Goal: Task Accomplishment & Management: Complete application form

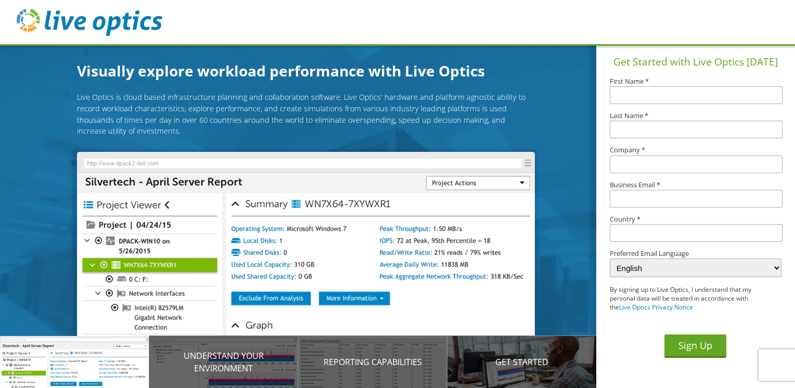
scroll to position [25, 0]
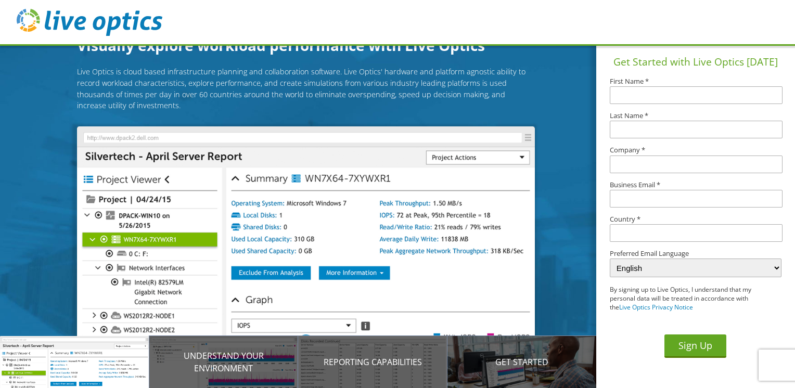
click at [630, 105] on div "Get Started with Live Optics [DATE] First Name * Last Name * Company * Business…" at bounding box center [695, 204] width 199 height 320
click at [634, 90] on input "text" at bounding box center [696, 95] width 172 height 18
type input "[PERSON_NAME]"
type input "MD TECHNOLOGY, S.A."
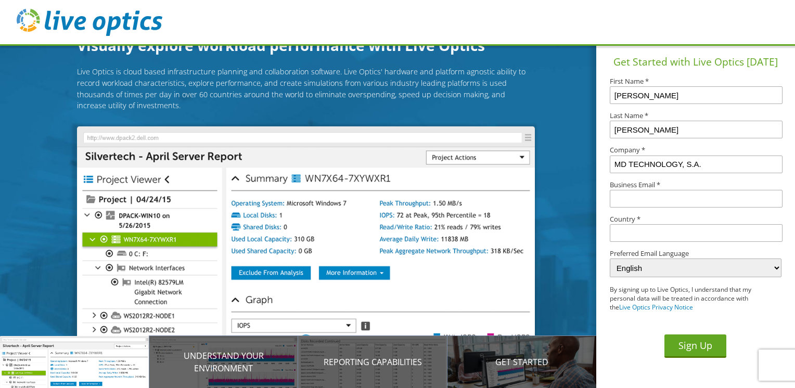
type input "[EMAIL_ADDRESS][DOMAIN_NAME]"
type input "[GEOGRAPHIC_DATA]"
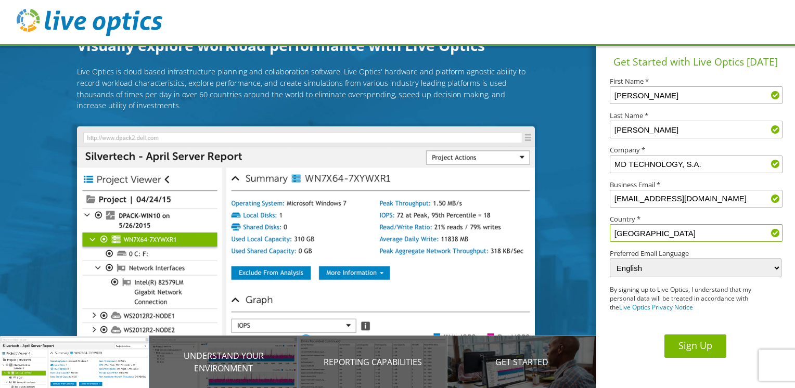
click at [690, 352] on button "Sign Up" at bounding box center [695, 346] width 62 height 23
click at [687, 349] on button "Sign Up" at bounding box center [695, 346] width 62 height 23
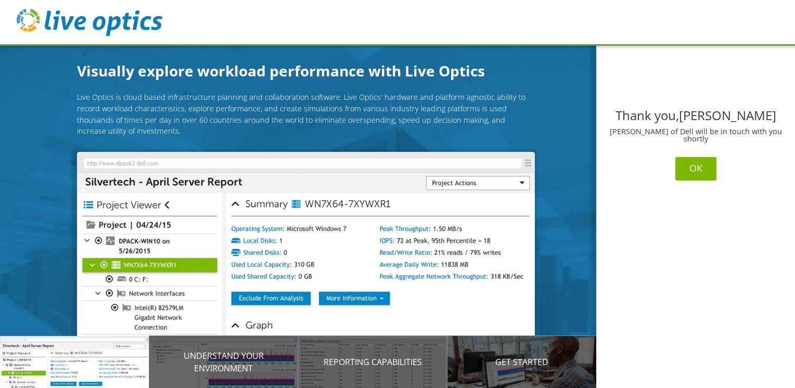
click at [703, 172] on button "OK" at bounding box center [695, 168] width 41 height 23
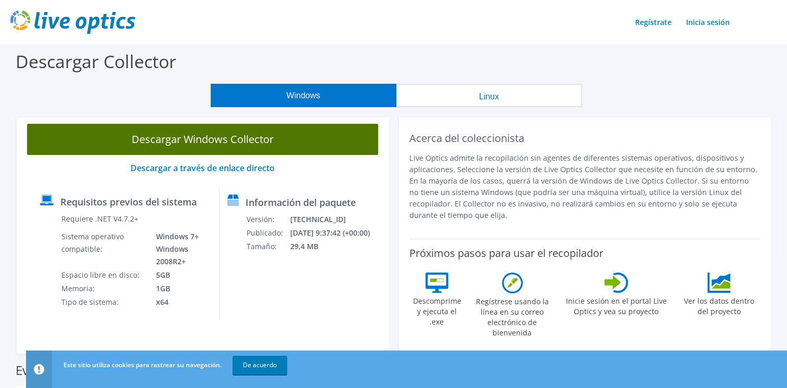
click at [253, 145] on link "Descargar Windows Collector" at bounding box center [202, 139] width 351 height 31
click at [0, 0] on div at bounding box center [0, 0] width 0 height 0
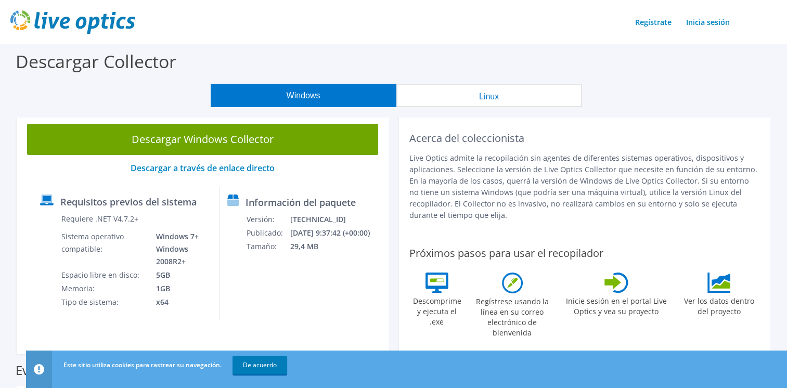
click at [419, 55] on div "Descargar Collector" at bounding box center [393, 64] width 777 height 40
